Goal: Contribute content: Contribute content

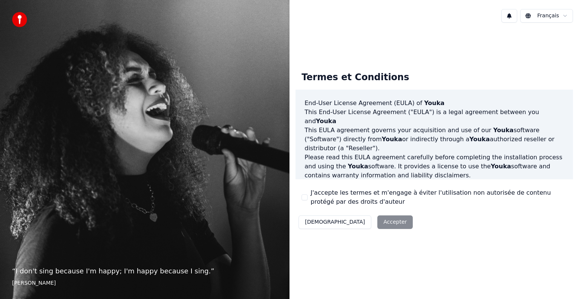
click at [304, 196] on button "J'accepte les termes et m'engage à éviter l'utilisation non autorisée de conten…" at bounding box center [305, 197] width 6 height 6
click at [377, 226] on button "Accepter" at bounding box center [394, 223] width 35 height 14
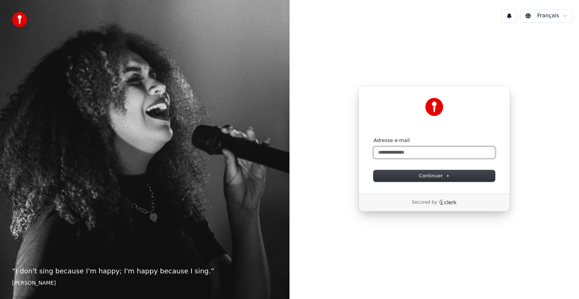
click at [423, 155] on input "Adresse e-mail" at bounding box center [434, 152] width 121 height 11
click at [422, 171] on button "Continuer" at bounding box center [434, 175] width 121 height 11
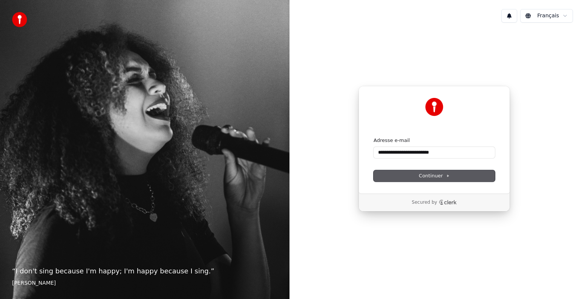
type input "**********"
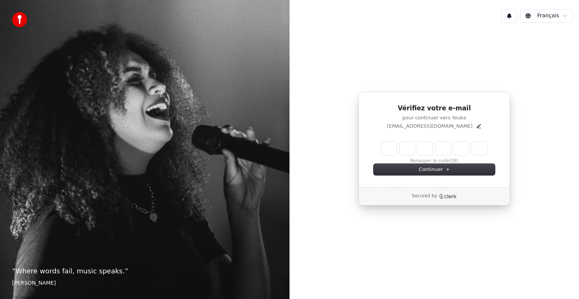
click at [388, 152] on input "Enter verification code" at bounding box center [434, 149] width 106 height 14
type input "******"
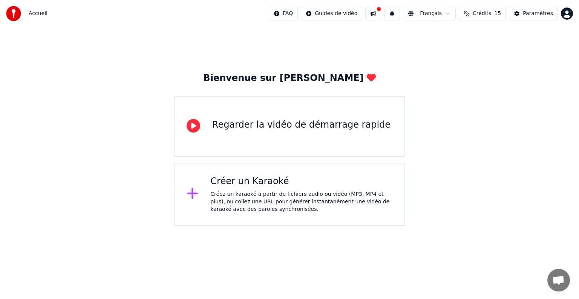
click at [195, 193] on icon at bounding box center [193, 194] width 12 height 14
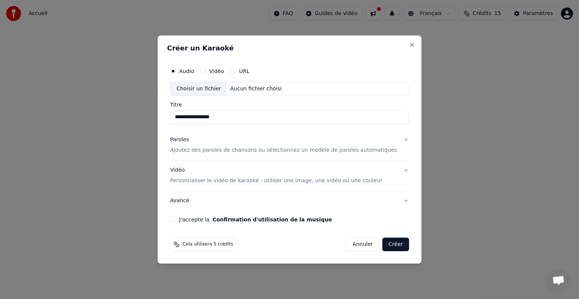
click at [215, 115] on input "**********" at bounding box center [289, 117] width 239 height 14
type input "**********"
click at [393, 139] on button "Paroles Ajoutez des paroles de chansons ou sélectionnez un modèle de paroles au…" at bounding box center [289, 145] width 239 height 30
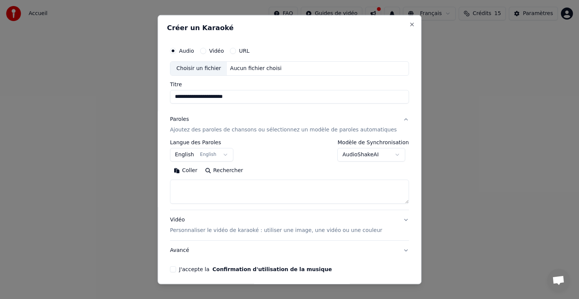
click at [219, 189] on textarea at bounding box center [289, 192] width 239 height 24
click at [223, 188] on textarea at bounding box center [289, 192] width 239 height 24
paste textarea "**********"
click at [214, 185] on textarea at bounding box center [278, 192] width 216 height 24
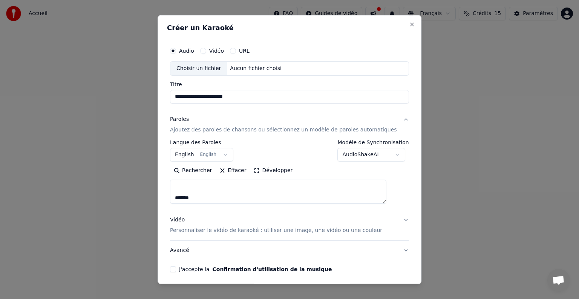
click at [205, 200] on textarea at bounding box center [278, 192] width 216 height 24
click at [185, 187] on textarea at bounding box center [278, 192] width 216 height 24
click at [210, 192] on textarea at bounding box center [278, 192] width 216 height 24
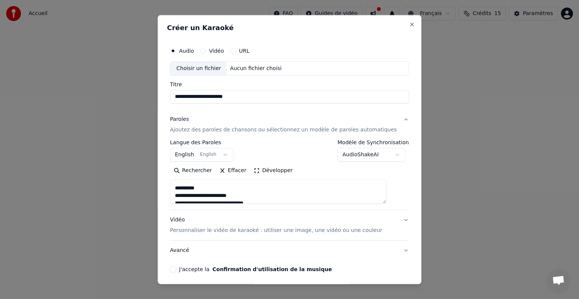
scroll to position [270, 0]
click at [208, 187] on textarea at bounding box center [278, 192] width 216 height 24
click at [205, 187] on textarea at bounding box center [278, 192] width 216 height 24
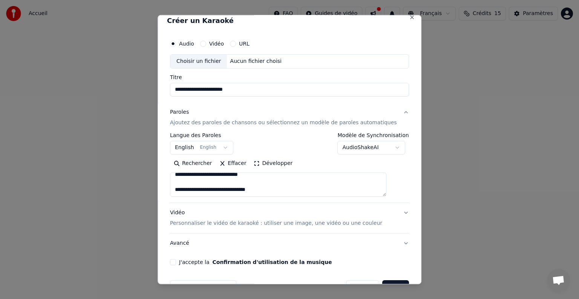
scroll to position [8, 0]
click at [188, 182] on textarea at bounding box center [278, 184] width 216 height 24
type textarea "**********"
click at [390, 211] on button "Vidéo Personnaliser le vidéo de karaoké : utiliser une image, une vidéo ou une …" at bounding box center [289, 218] width 239 height 30
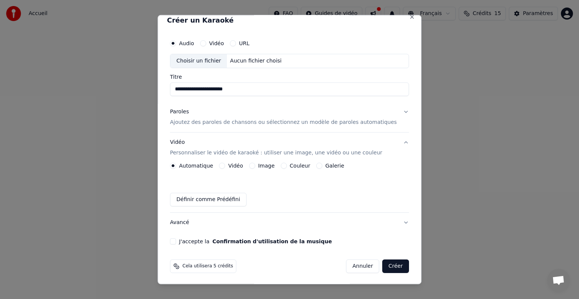
scroll to position [8, 0]
click at [271, 164] on label "Image" at bounding box center [266, 164] width 17 height 5
click at [255, 164] on button "Image" at bounding box center [252, 165] width 6 height 6
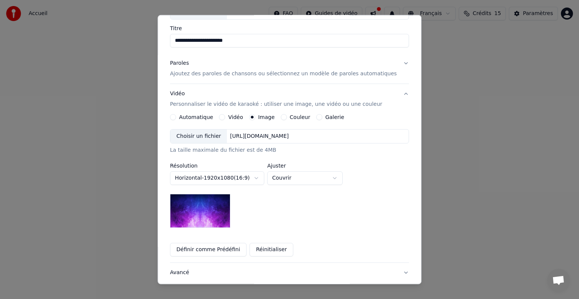
scroll to position [57, 0]
click at [210, 133] on div "Choisir un fichier" at bounding box center [198, 136] width 57 height 14
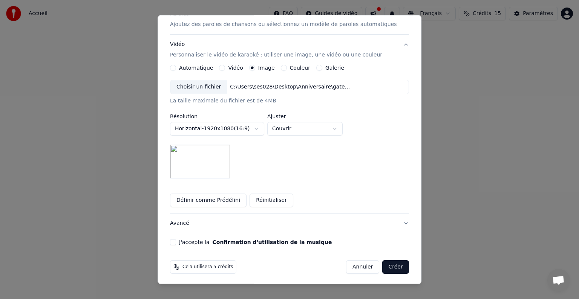
scroll to position [107, 0]
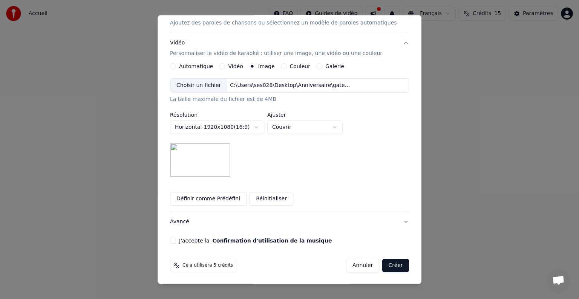
click at [176, 240] on button "J'accepte la Confirmation d'utilisation de la musique" at bounding box center [173, 241] width 6 height 6
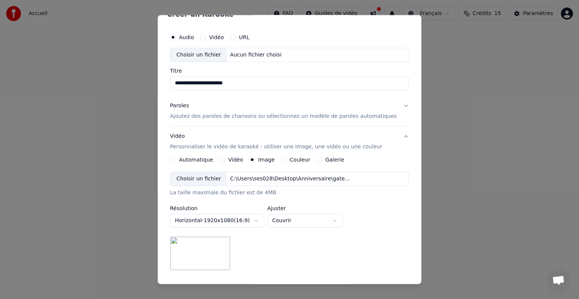
scroll to position [0, 0]
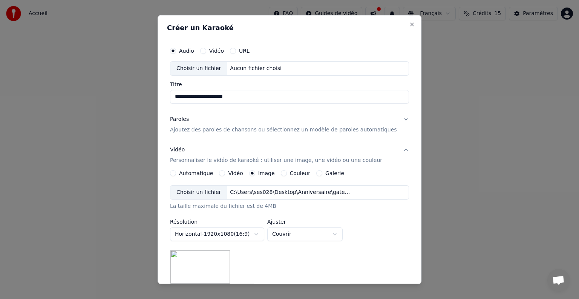
click at [213, 67] on div "Choisir un fichier" at bounding box center [198, 69] width 57 height 14
type input "**********"
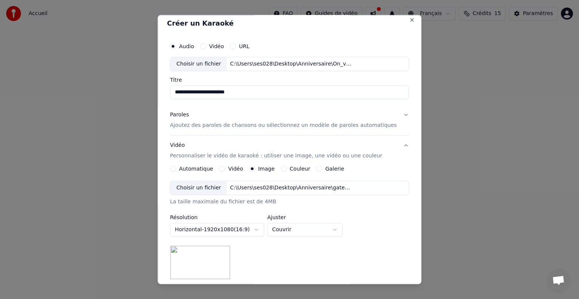
scroll to position [5, 0]
click at [254, 88] on input "**********" at bounding box center [289, 93] width 239 height 14
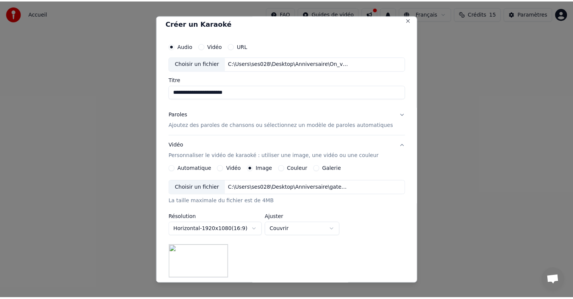
scroll to position [107, 0]
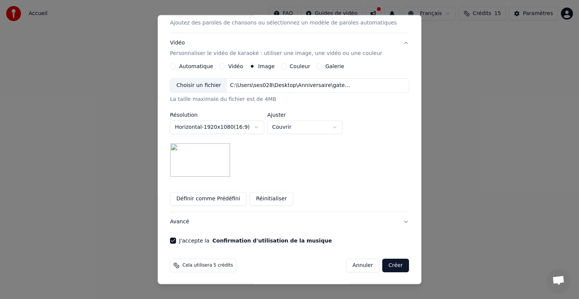
click at [383, 264] on button "Créer" at bounding box center [396, 266] width 26 height 14
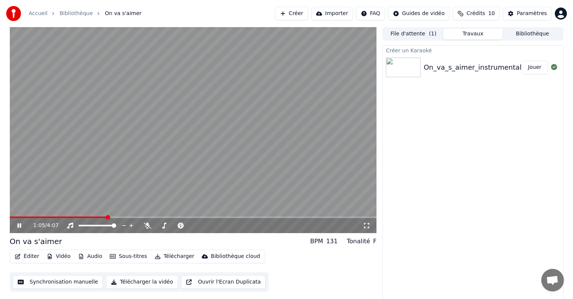
click at [16, 223] on icon at bounding box center [25, 226] width 18 height 6
click at [430, 163] on div "Créer un Karaoké On_va_s_aimer_instrumental Jouer" at bounding box center [472, 172] width 181 height 254
